Goal: Task Accomplishment & Management: Manage account settings

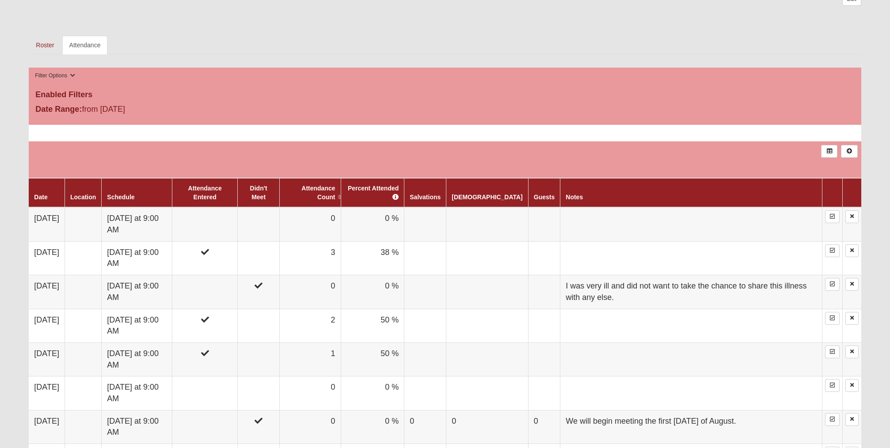
scroll to position [398, 0]
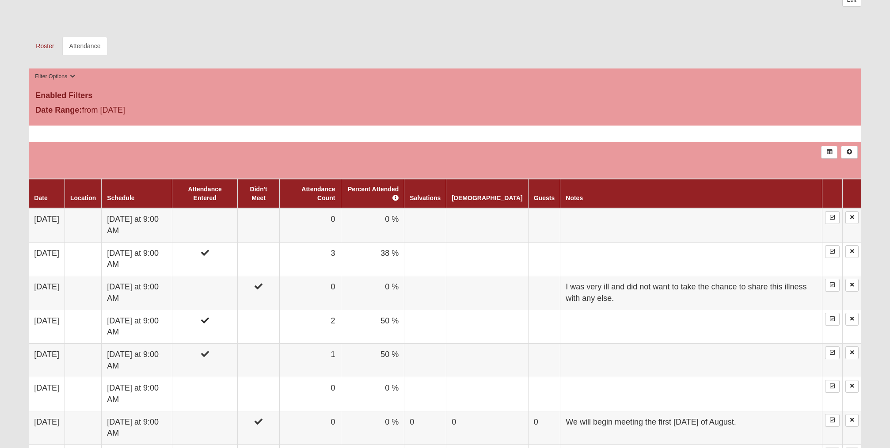
click at [89, 46] on link "Attendance" at bounding box center [85, 46] width 46 height 19
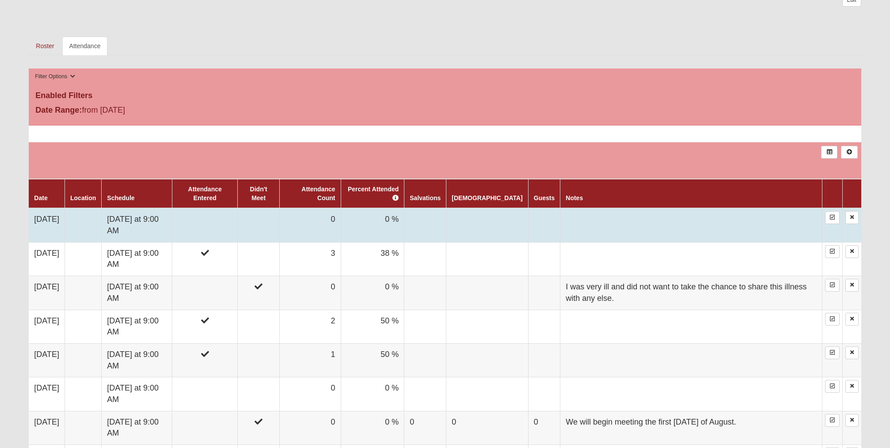
click at [223, 215] on td at bounding box center [205, 225] width 66 height 34
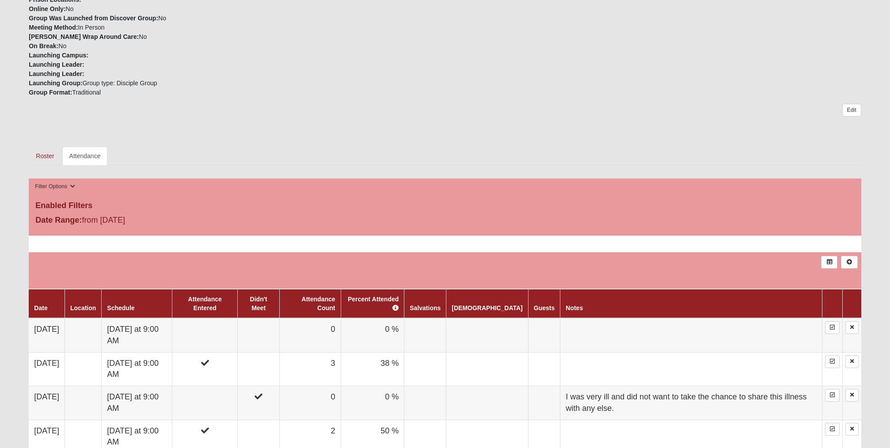
scroll to position [309, 0]
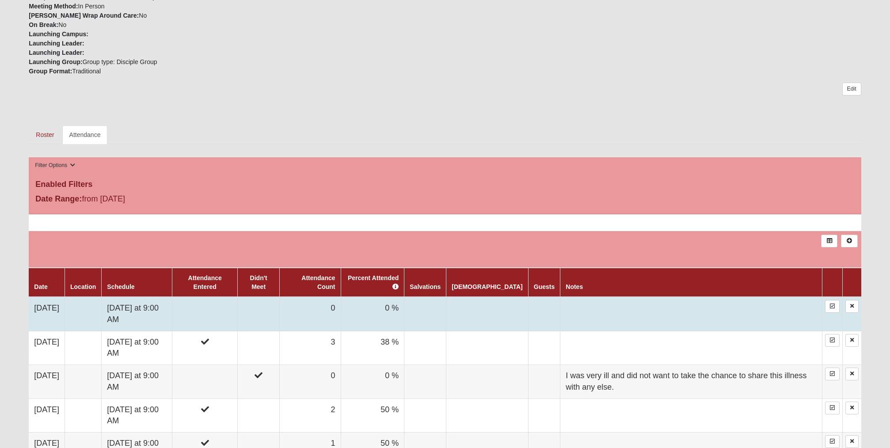
click at [341, 304] on td "0" at bounding box center [309, 314] width 61 height 34
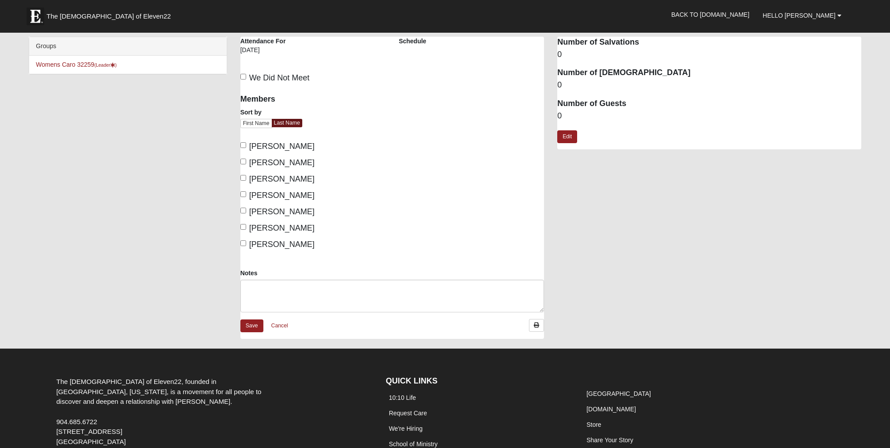
click at [352, 303] on textarea "Notes" at bounding box center [392, 296] width 304 height 33
click at [244, 160] on input "Caro, Marti" at bounding box center [243, 162] width 6 height 6
checkbox input "true"
click at [255, 324] on link "Save" at bounding box center [251, 326] width 23 height 13
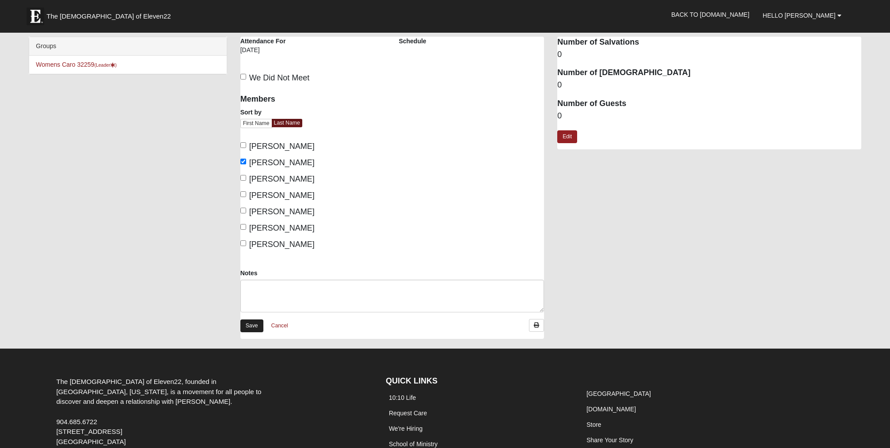
scroll to position [0, 0]
